Goal: Task Accomplishment & Management: Manage account settings

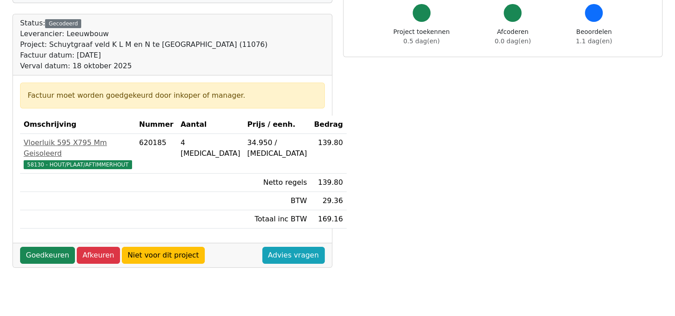
scroll to position [134, 0]
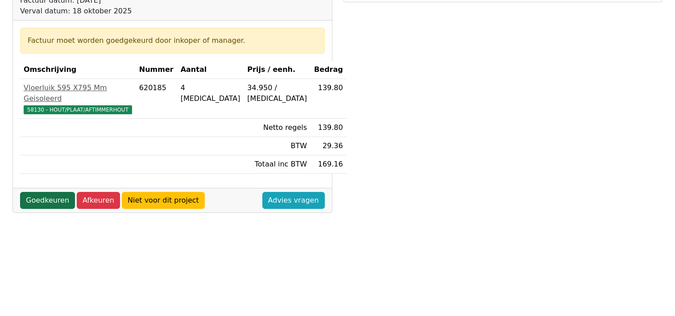
click at [39, 192] on link "Goedkeuren" at bounding box center [47, 200] width 55 height 17
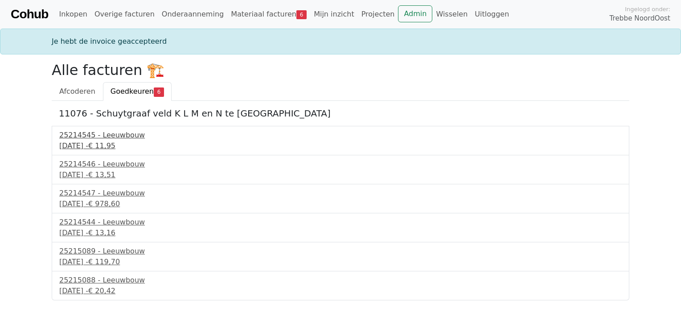
click at [114, 135] on div "25214545 - Leeuwbouw" at bounding box center [340, 135] width 563 height 11
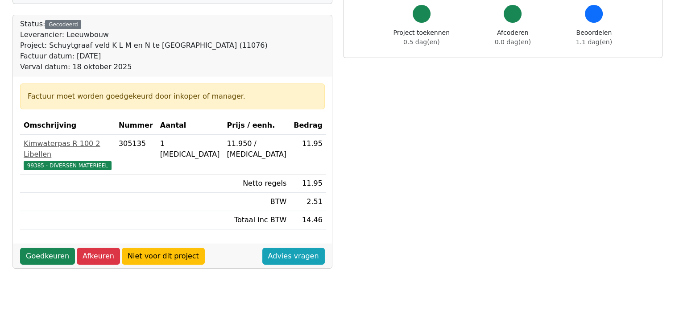
scroll to position [89, 0]
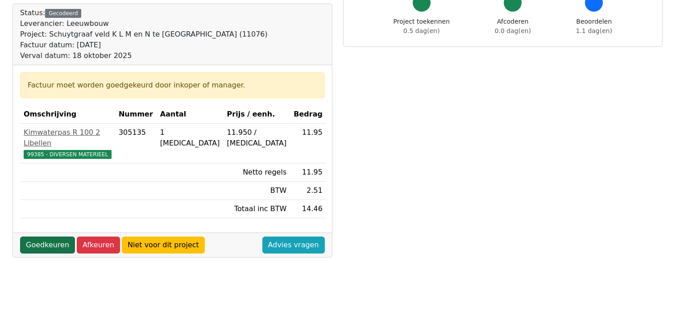
click at [53, 237] on link "Goedkeuren" at bounding box center [47, 244] width 55 height 17
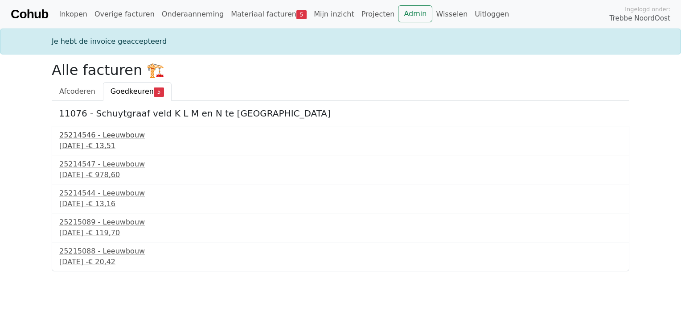
click at [79, 138] on div "25214546 - Leeuwbouw" at bounding box center [340, 135] width 563 height 11
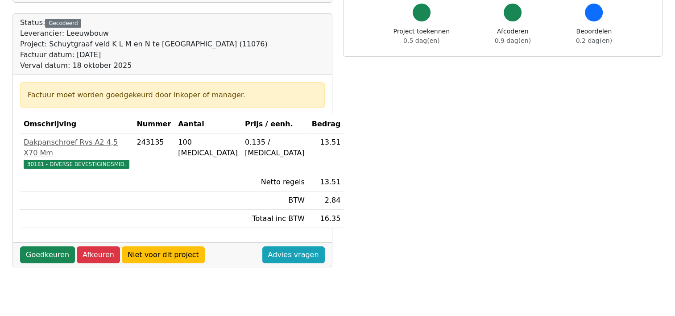
scroll to position [89, 0]
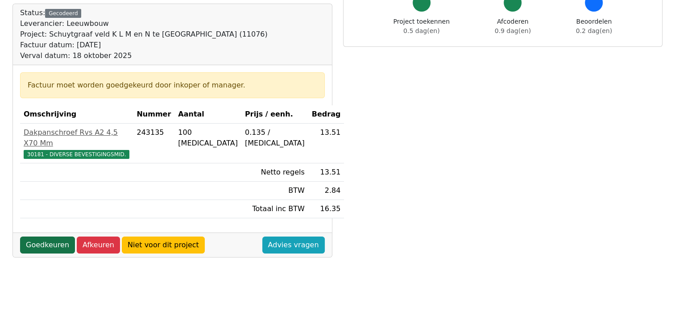
click at [48, 237] on link "Goedkeuren" at bounding box center [47, 244] width 55 height 17
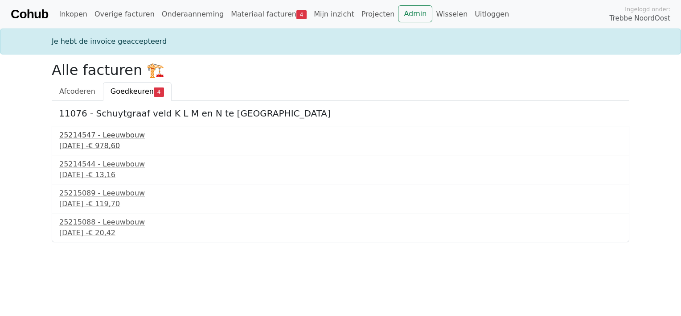
click at [101, 143] on div "[DATE] - € 978,60" at bounding box center [340, 145] width 563 height 11
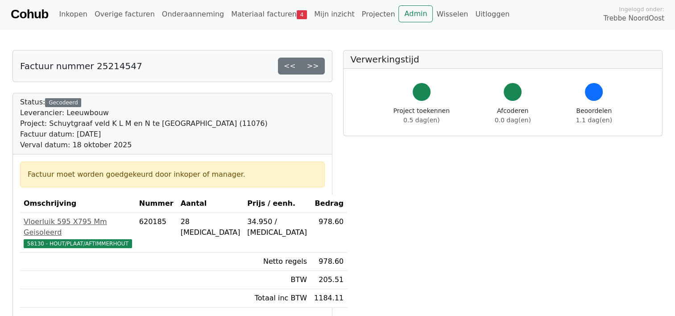
scroll to position [89, 0]
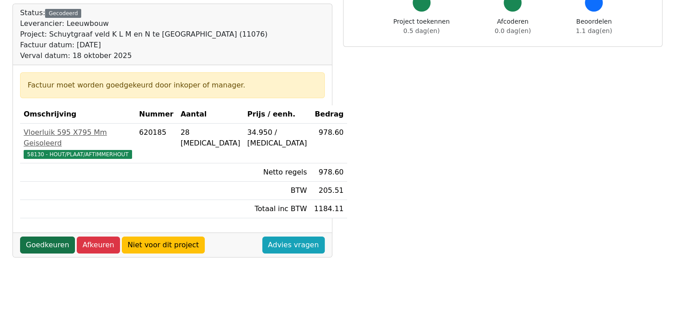
click at [39, 236] on link "Goedkeuren" at bounding box center [47, 244] width 55 height 17
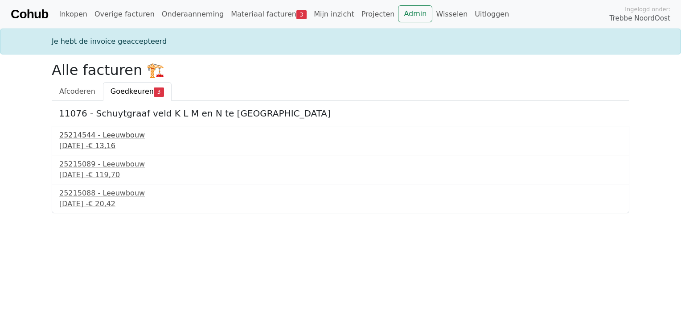
click at [84, 139] on div "25214544 - Leeuwbouw" at bounding box center [340, 135] width 563 height 11
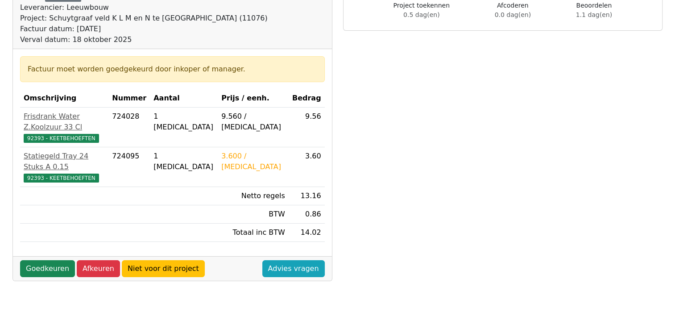
scroll to position [134, 0]
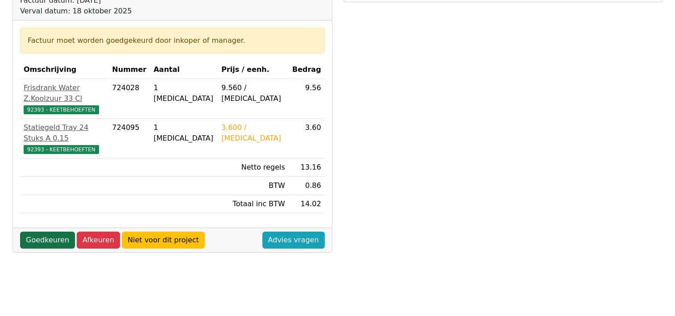
click at [46, 231] on link "Goedkeuren" at bounding box center [47, 239] width 55 height 17
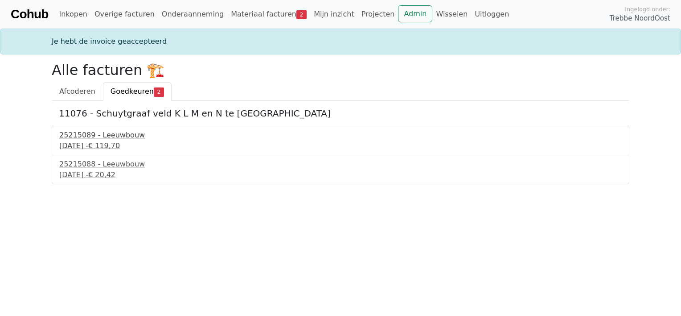
click at [103, 144] on div "19 september 2025 - € 119,70" at bounding box center [340, 145] width 563 height 11
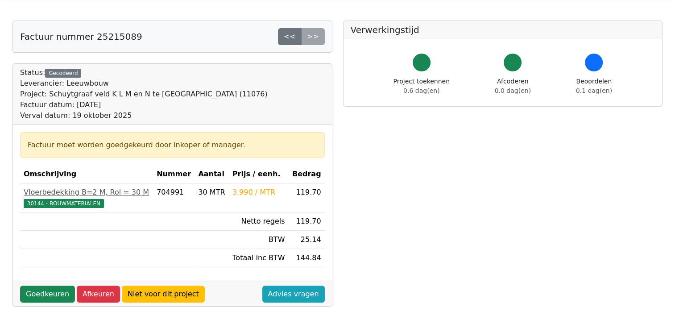
scroll to position [89, 0]
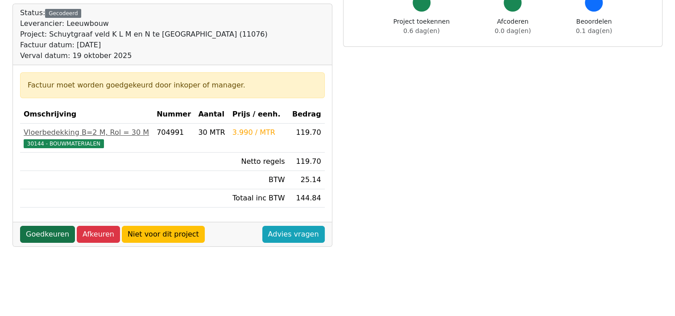
click at [57, 234] on link "Goedkeuren" at bounding box center [47, 234] width 55 height 17
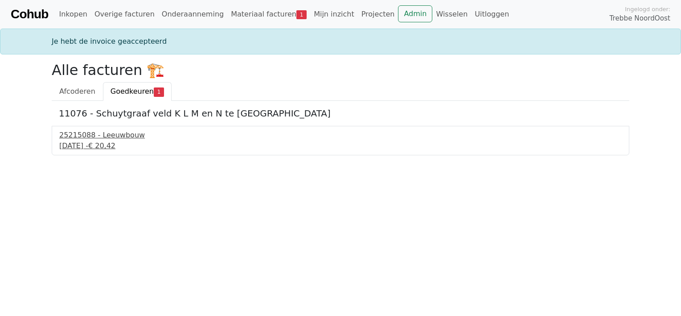
click at [115, 145] on div "[DATE] - € 20,42" at bounding box center [340, 145] width 563 height 11
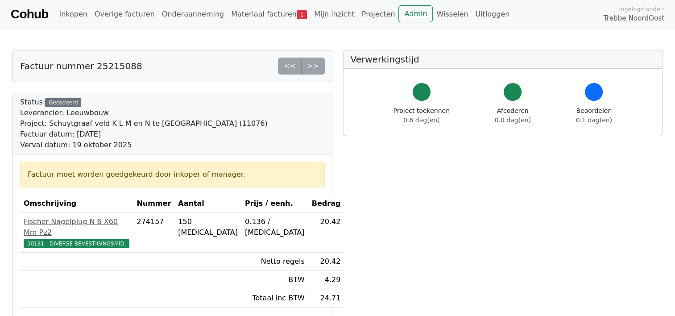
scroll to position [134, 0]
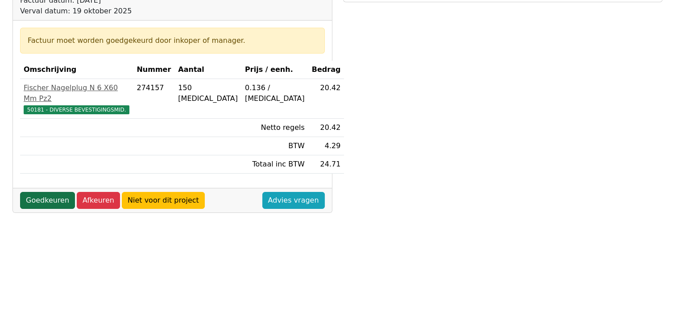
click at [44, 192] on link "Goedkeuren" at bounding box center [47, 200] width 55 height 17
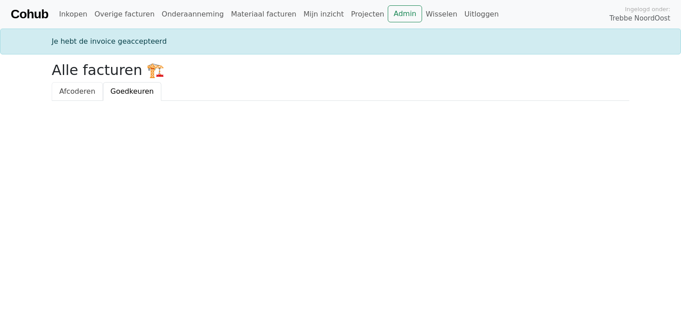
click at [82, 91] on span "Afcoderen" at bounding box center [77, 91] width 36 height 8
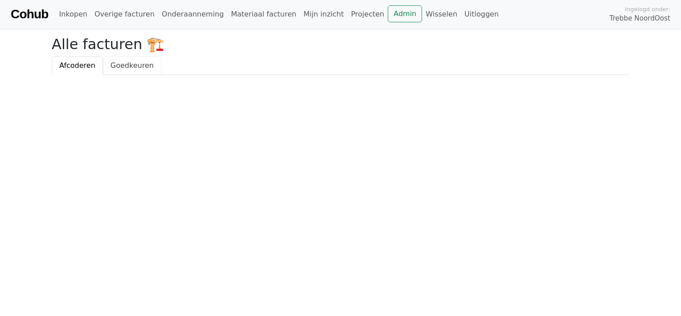
click at [125, 68] on span "Goedkeuren" at bounding box center [132, 65] width 43 height 8
